Goal: Task Accomplishment & Management: Complete application form

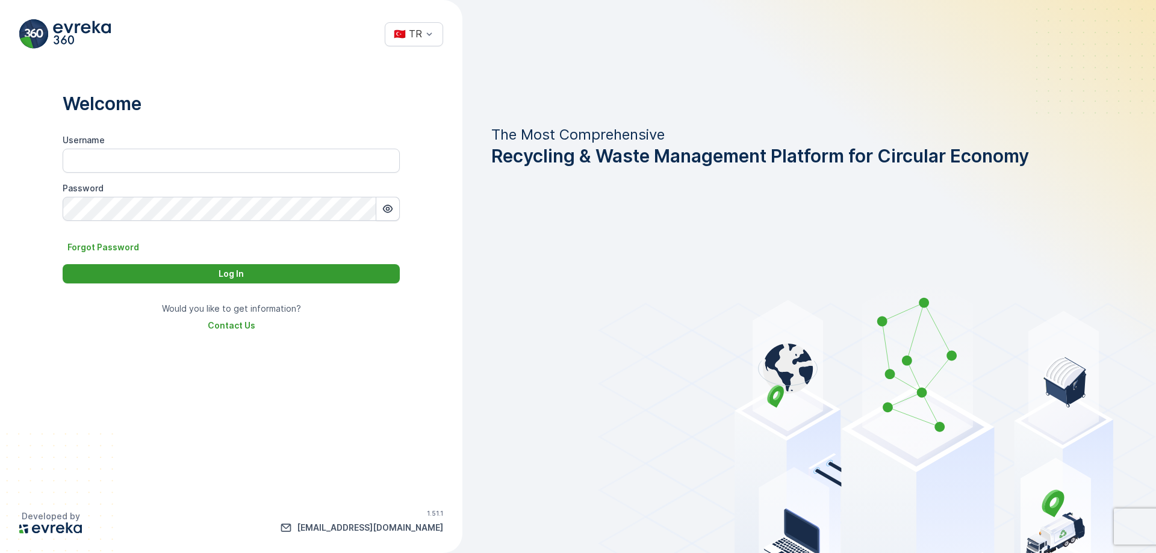
type input "[EMAIL_ADDRESS][DOMAIN_NAME]"
click at [237, 278] on p "Log In" at bounding box center [231, 274] width 25 height 12
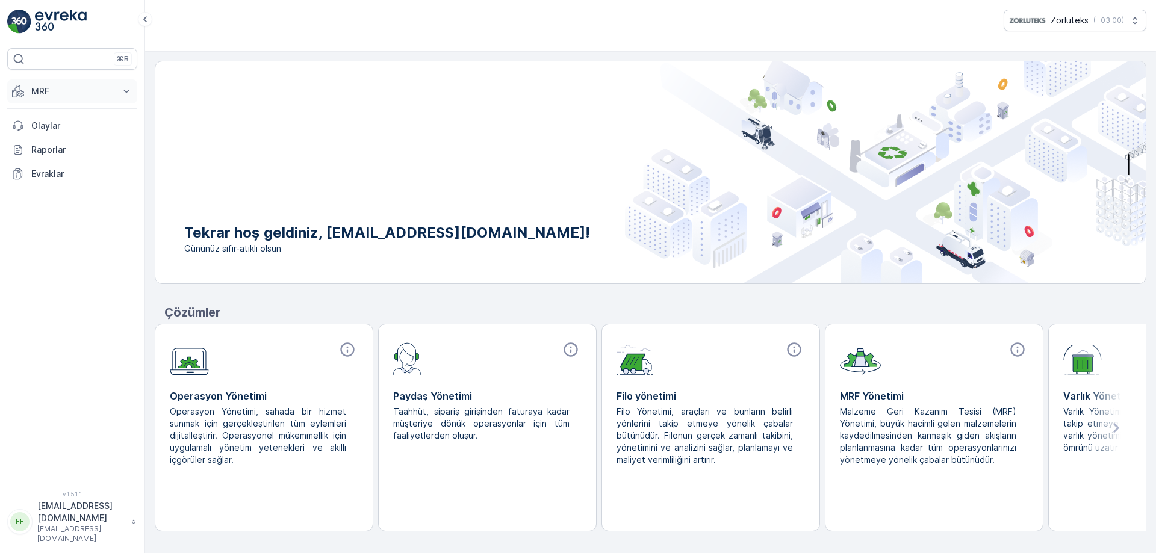
click at [52, 91] on p "MRF" at bounding box center [72, 91] width 82 height 12
click at [47, 131] on p "Gelen" at bounding box center [43, 129] width 24 height 12
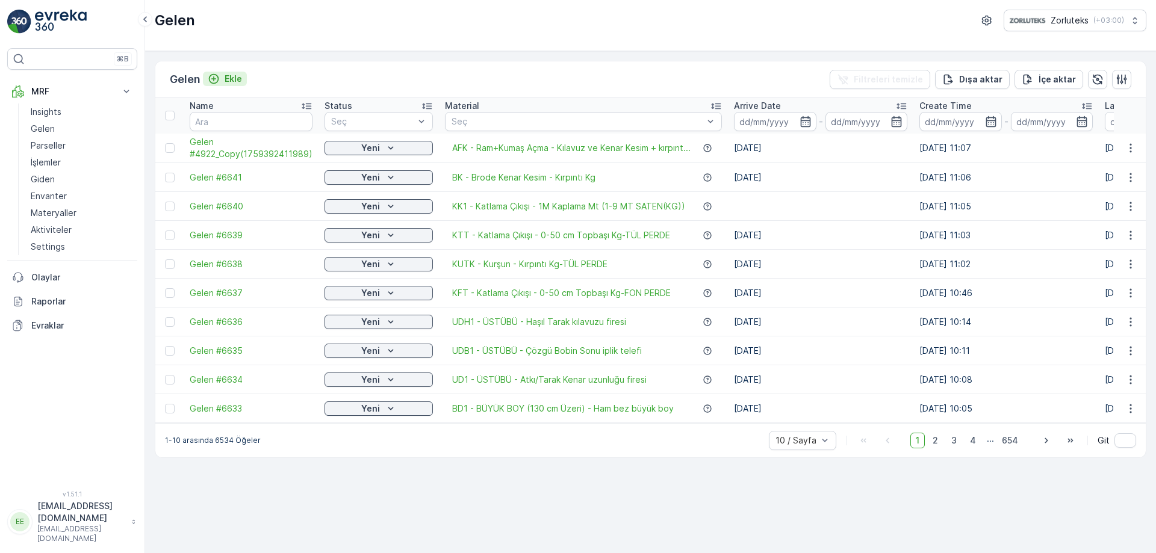
click at [239, 78] on p "Ekle" at bounding box center [233, 79] width 17 height 12
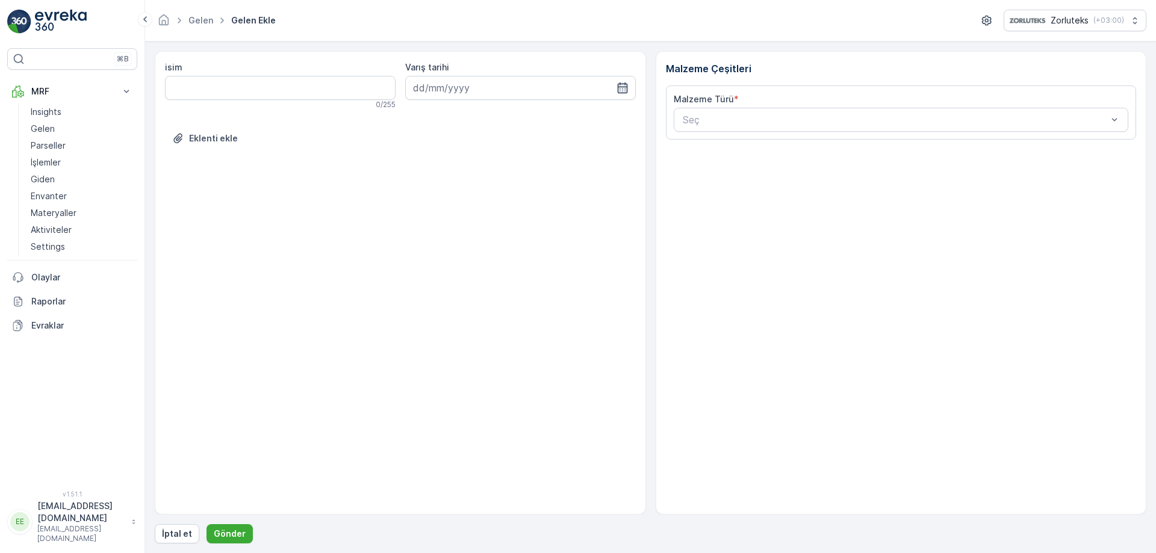
click at [623, 88] on icon "button" at bounding box center [623, 88] width 12 height 12
click at [492, 161] on div "2" at bounding box center [490, 164] width 19 height 19
type input "[DATE]"
type input "pamuklu"
type input "PAMUKLU"
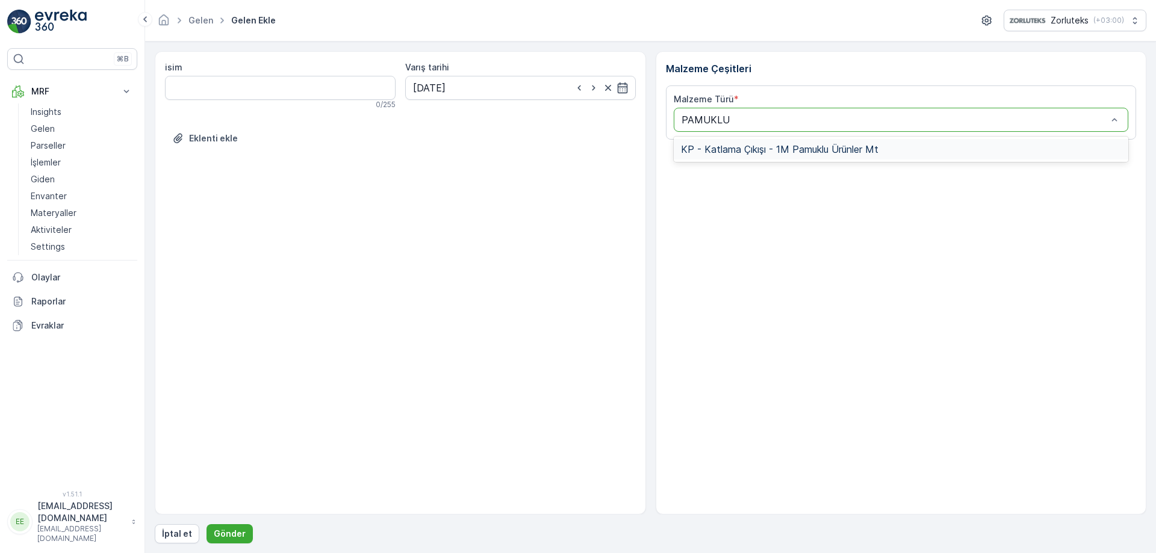
click at [766, 152] on span "KP - Katlama Çıkışı - 1M Pamuklu Ürünler Mt" at bounding box center [779, 149] width 197 height 11
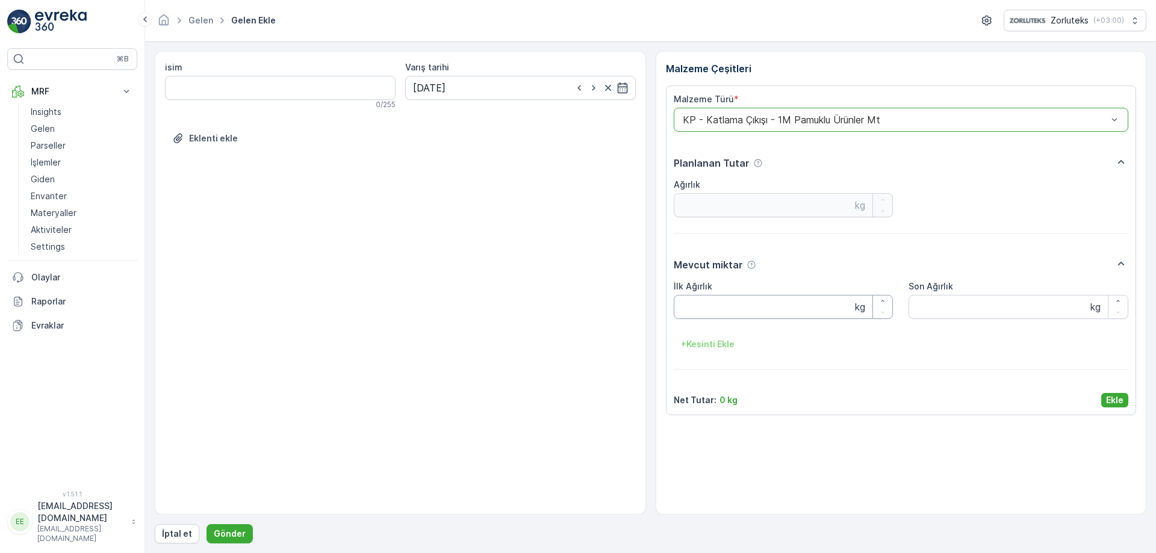
click at [741, 308] on Ağırlık "İlk Ağırlık" at bounding box center [784, 307] width 220 height 24
type Ağırlık "84.3"
click at [967, 310] on Ağırlık "Son Ağırlık" at bounding box center [1018, 307] width 220 height 24
type Ağırlık "84.3"
click at [1125, 397] on button "Ekle" at bounding box center [1114, 400] width 27 height 14
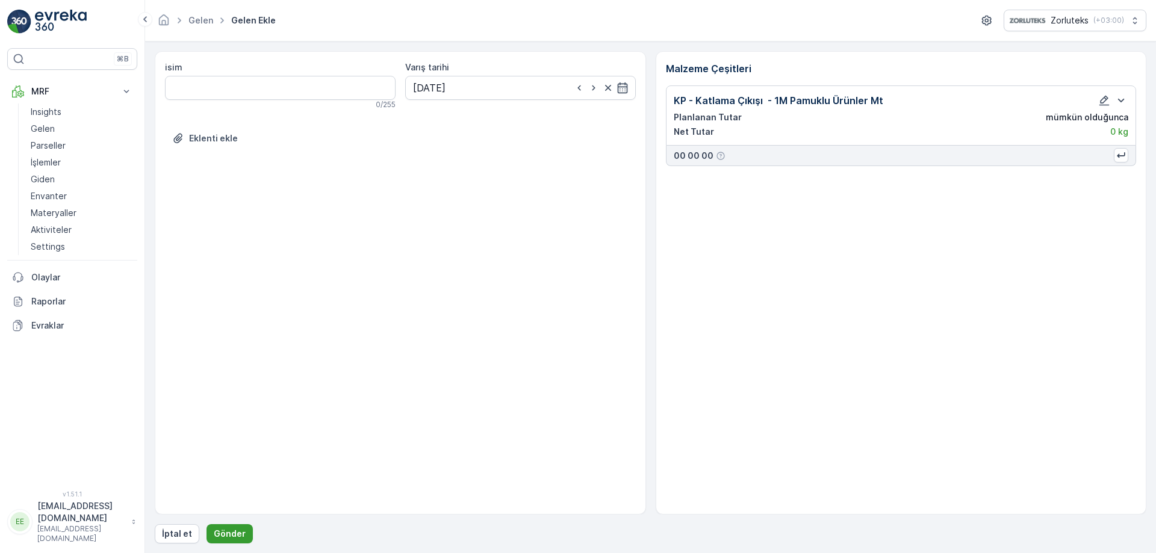
click at [243, 532] on button "Gönder" at bounding box center [230, 533] width 46 height 19
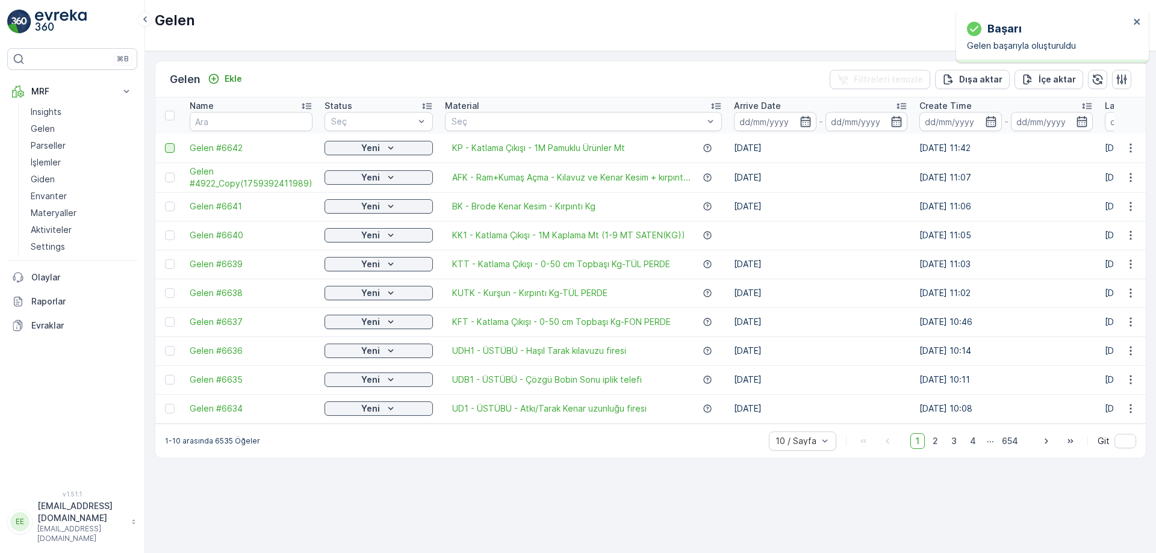
click at [173, 146] on div at bounding box center [170, 148] width 10 height 10
click at [165, 143] on input "checkbox" at bounding box center [165, 143] width 0 height 0
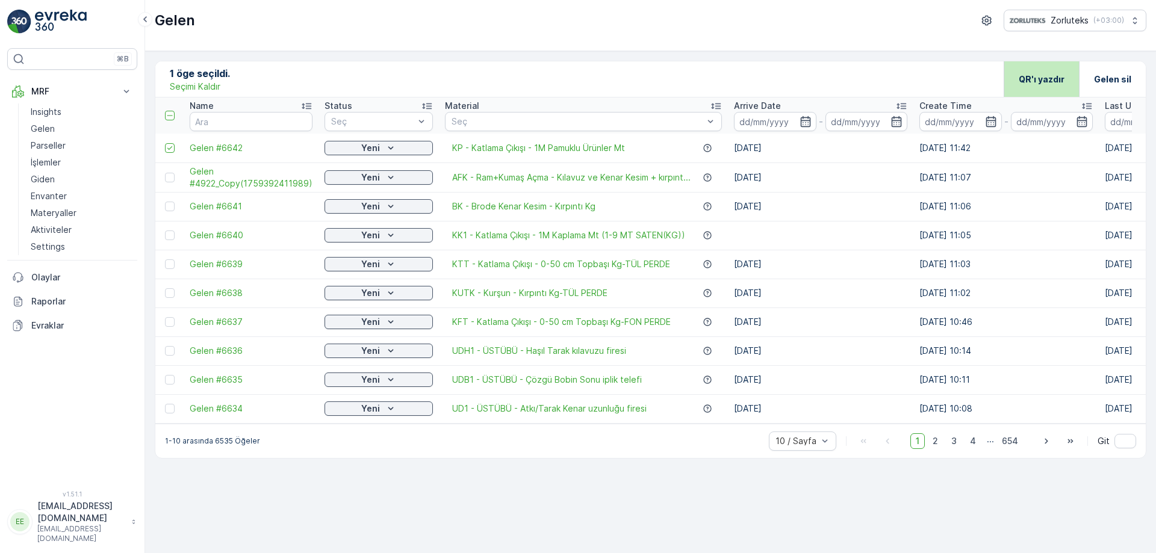
click at [1044, 78] on p "QR'ı yazdır" at bounding box center [1042, 79] width 46 height 12
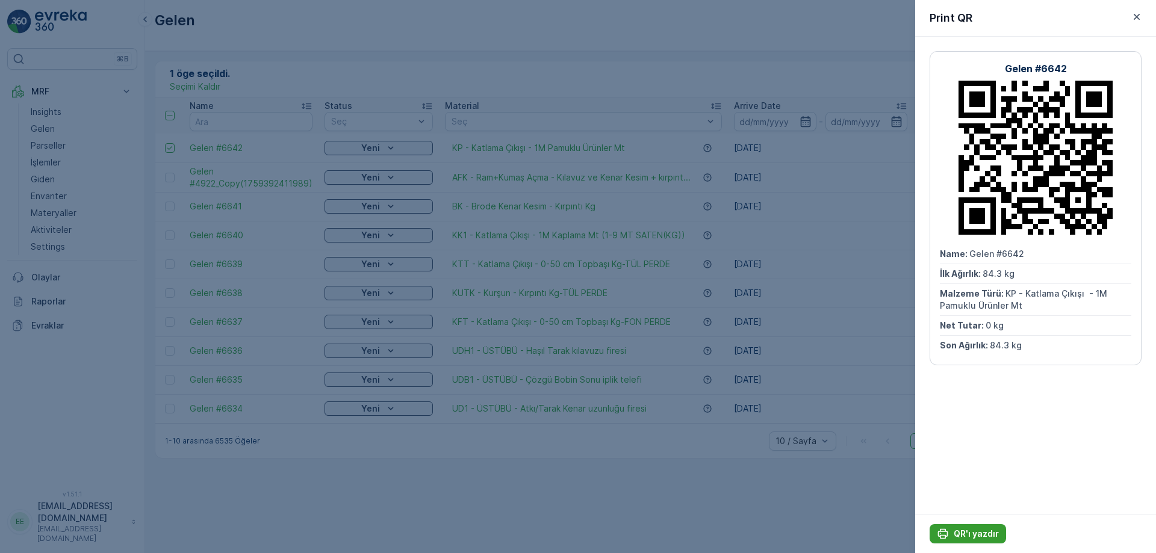
click at [963, 526] on button "QR'ı yazdır" at bounding box center [968, 533] width 76 height 19
click at [986, 539] on p "QR'ı yazdır" at bounding box center [976, 534] width 45 height 12
click at [1137, 17] on icon "button" at bounding box center [1137, 17] width 6 height 6
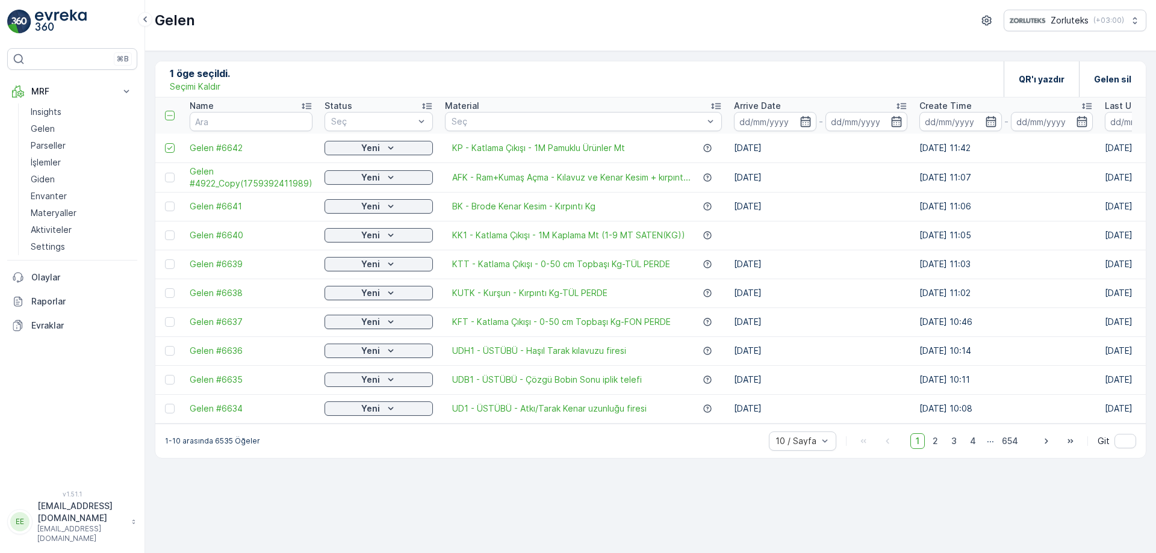
click at [175, 146] on div at bounding box center [171, 148] width 13 height 10
click at [165, 143] on input "checkbox" at bounding box center [165, 143] width 0 height 0
